Goal: Task Accomplishment & Management: Use online tool/utility

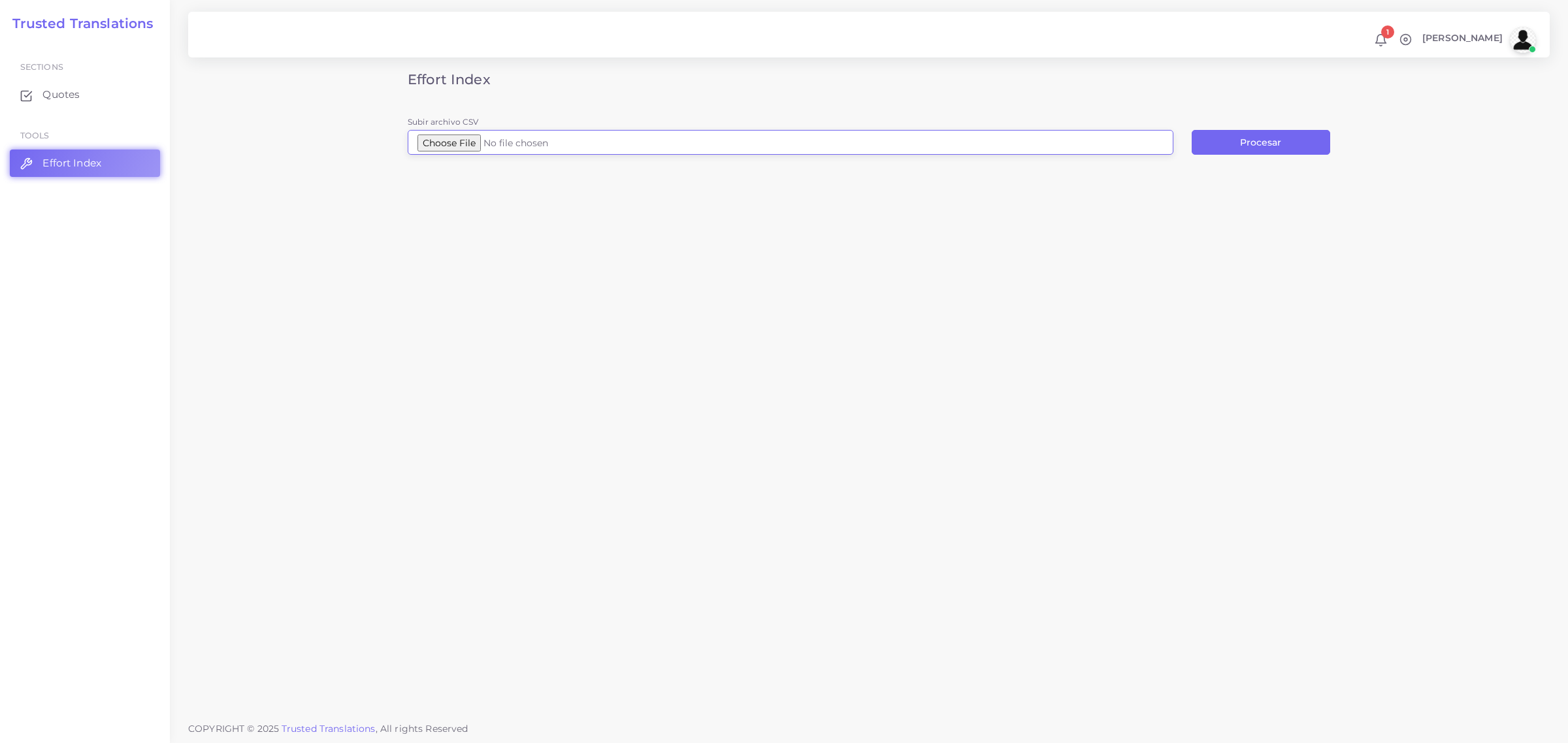
click at [466, 146] on input "Subir archivo CSV" at bounding box center [790, 142] width 766 height 25
type input "C:\fakepath\Pagan_Rivera_Alysha_Nicole_2018_12_13_303857_17519_Individualized_E…"
click at [1223, 140] on button "Procesar" at bounding box center [1260, 142] width 138 height 25
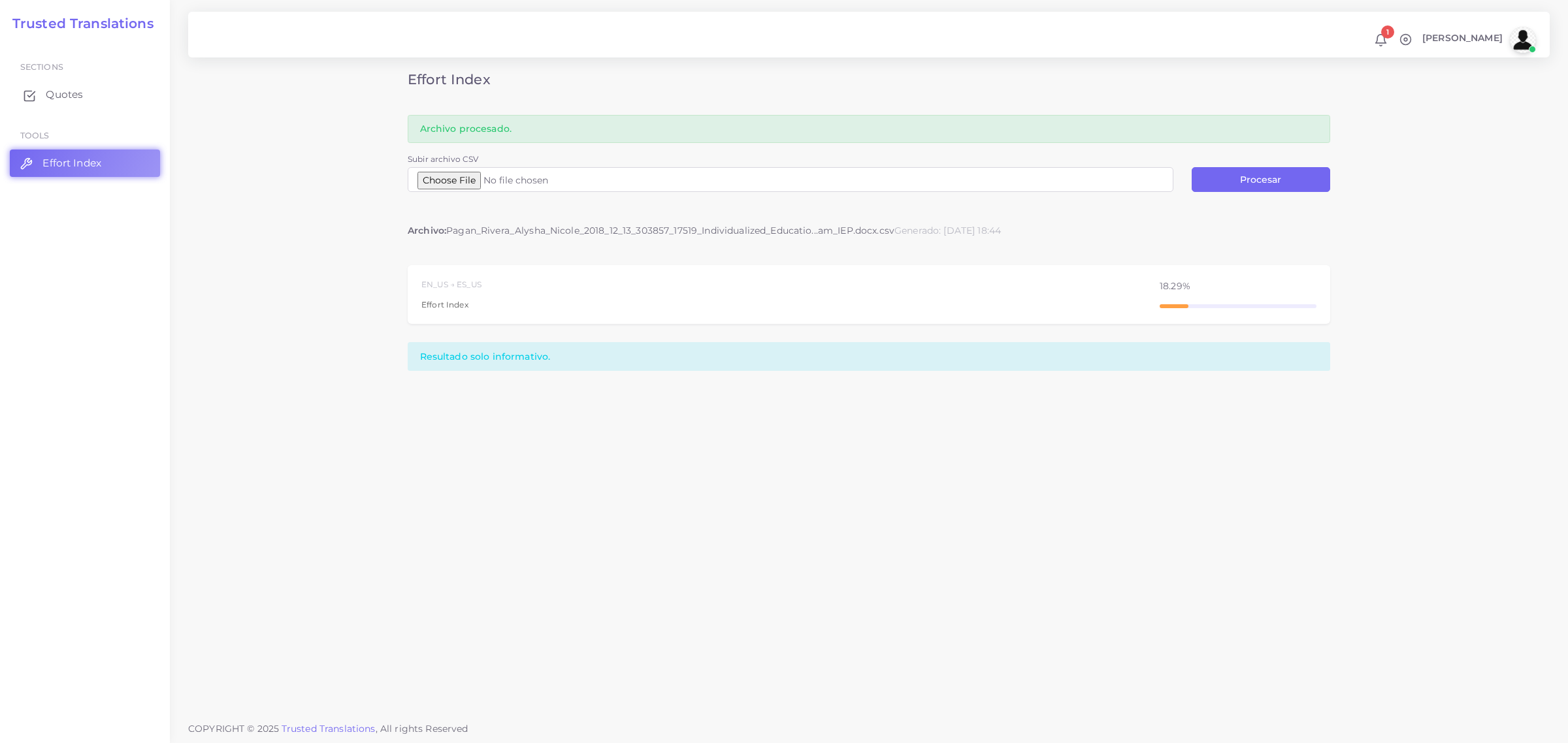
click at [61, 91] on span "Quotes" at bounding box center [64, 94] width 37 height 14
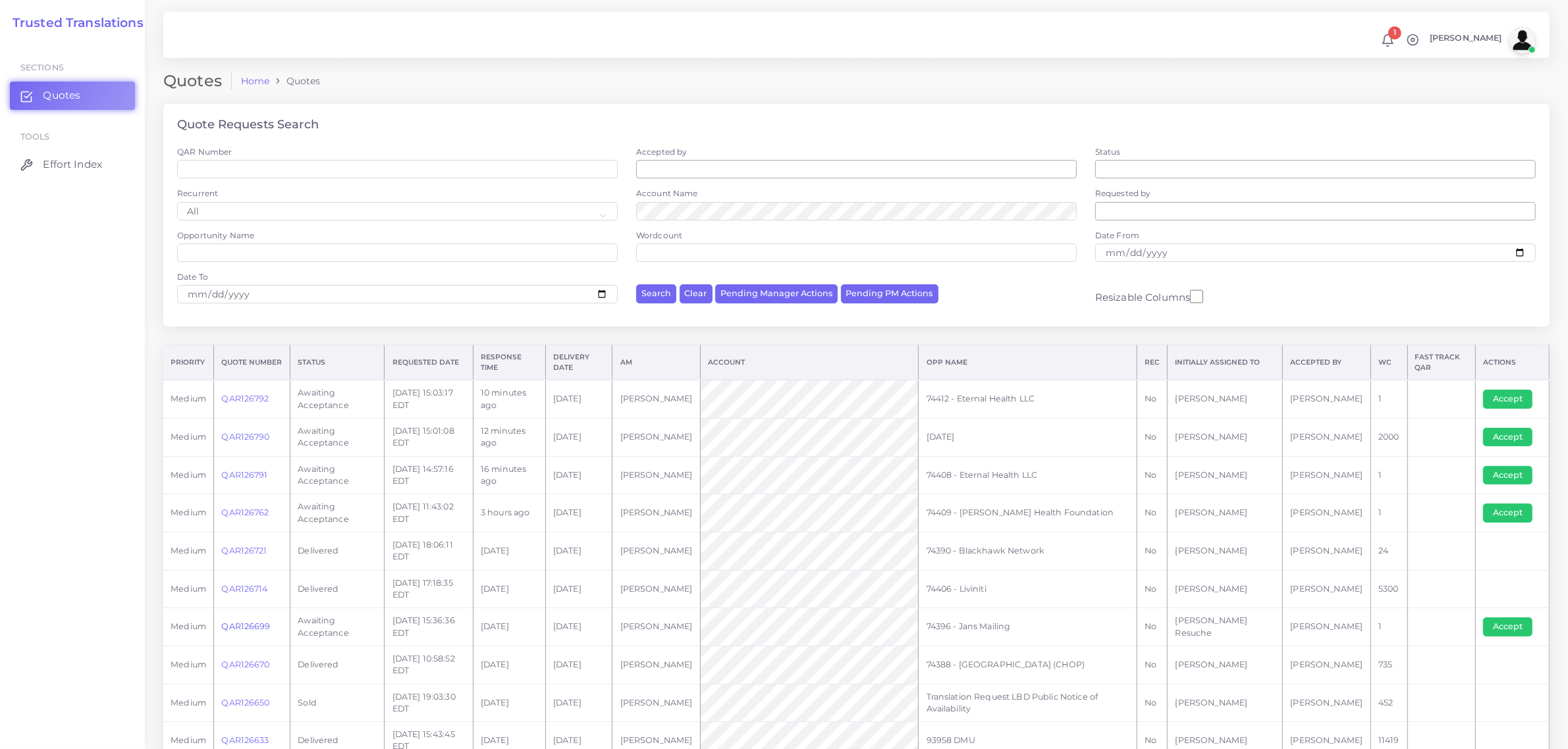
click at [241, 626] on link "QAR126699" at bounding box center [246, 626] width 49 height 10
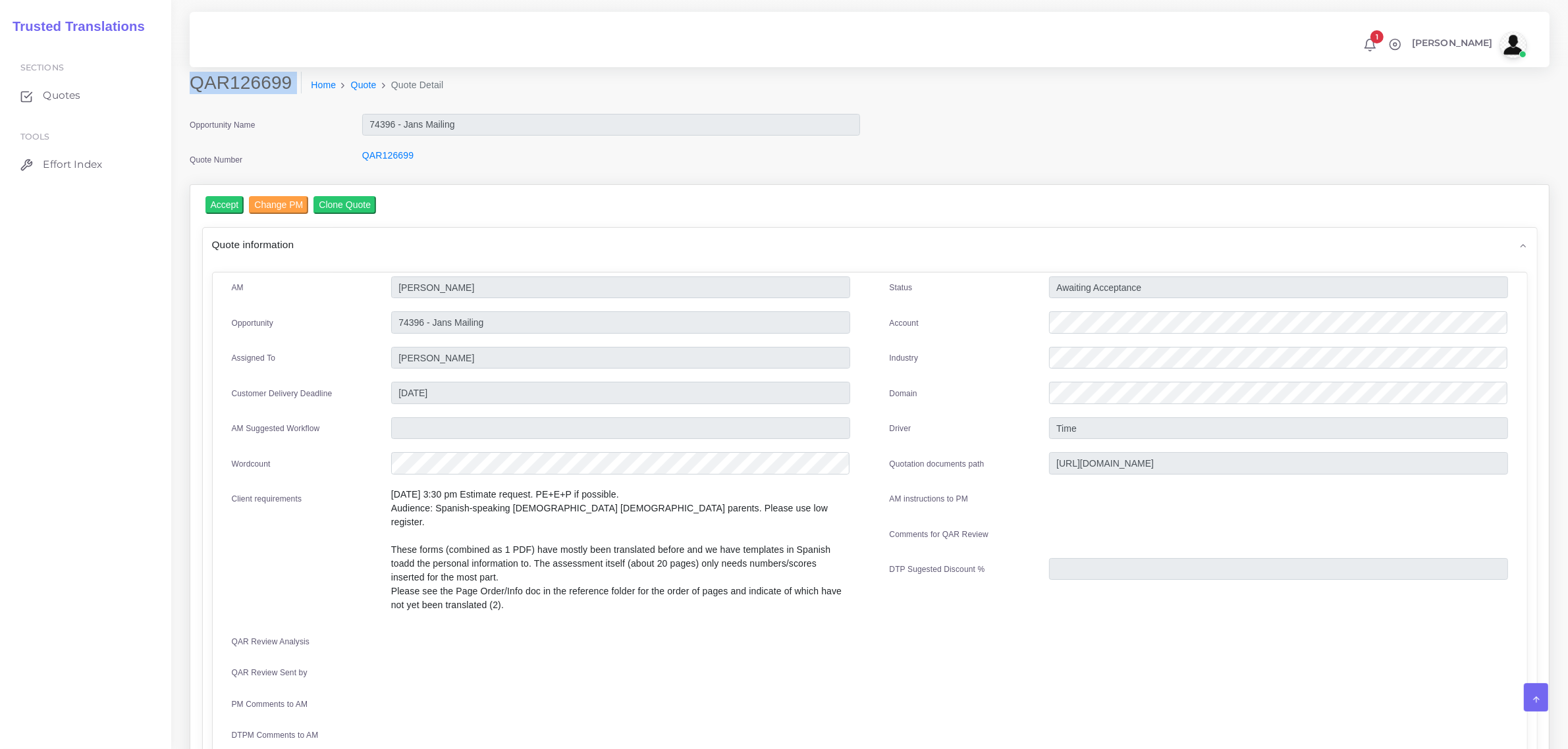
drag, startPoint x: 191, startPoint y: 83, endPoint x: 275, endPoint y: 98, distance: 85.3
click at [275, 98] on div "QAR126699 Home Quote Quote Detail" at bounding box center [697, 89] width 1034 height 37
copy div "QAR126699"
click at [219, 205] on input "Accept" at bounding box center [225, 205] width 39 height 18
